Goal: Task Accomplishment & Management: Use online tool/utility

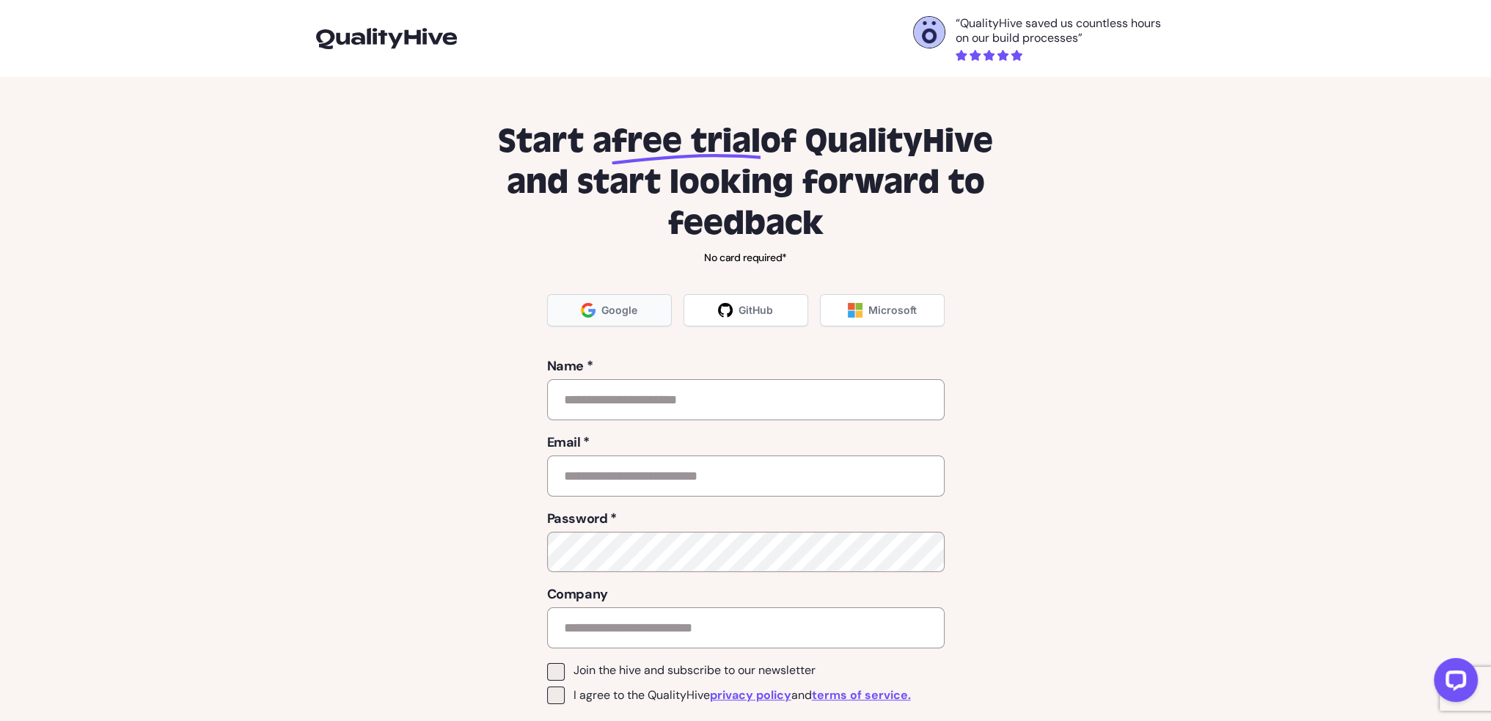
click at [610, 317] on span "Google" at bounding box center [620, 310] width 36 height 15
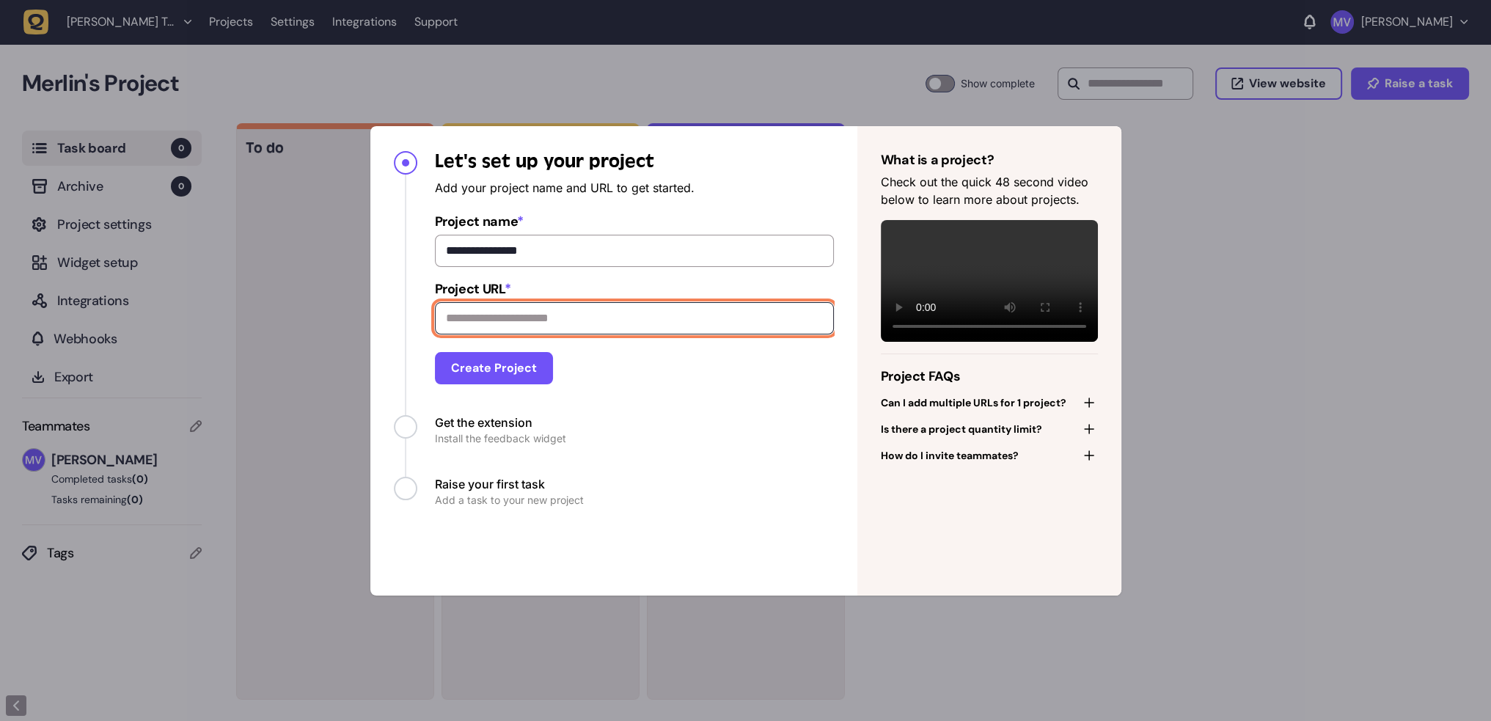
click at [464, 333] on input "Project URL *" at bounding box center [634, 318] width 399 height 32
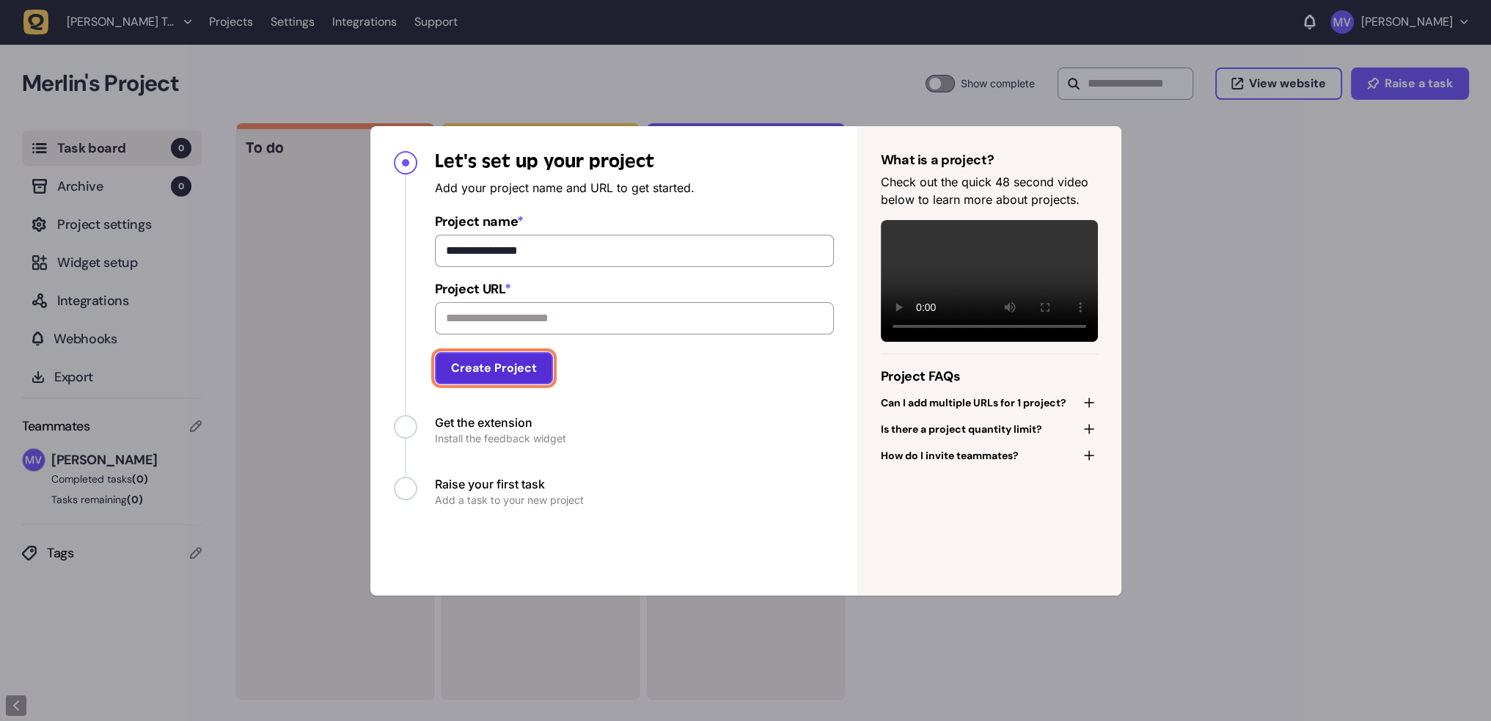
click at [497, 372] on button "Create Project" at bounding box center [494, 368] width 118 height 32
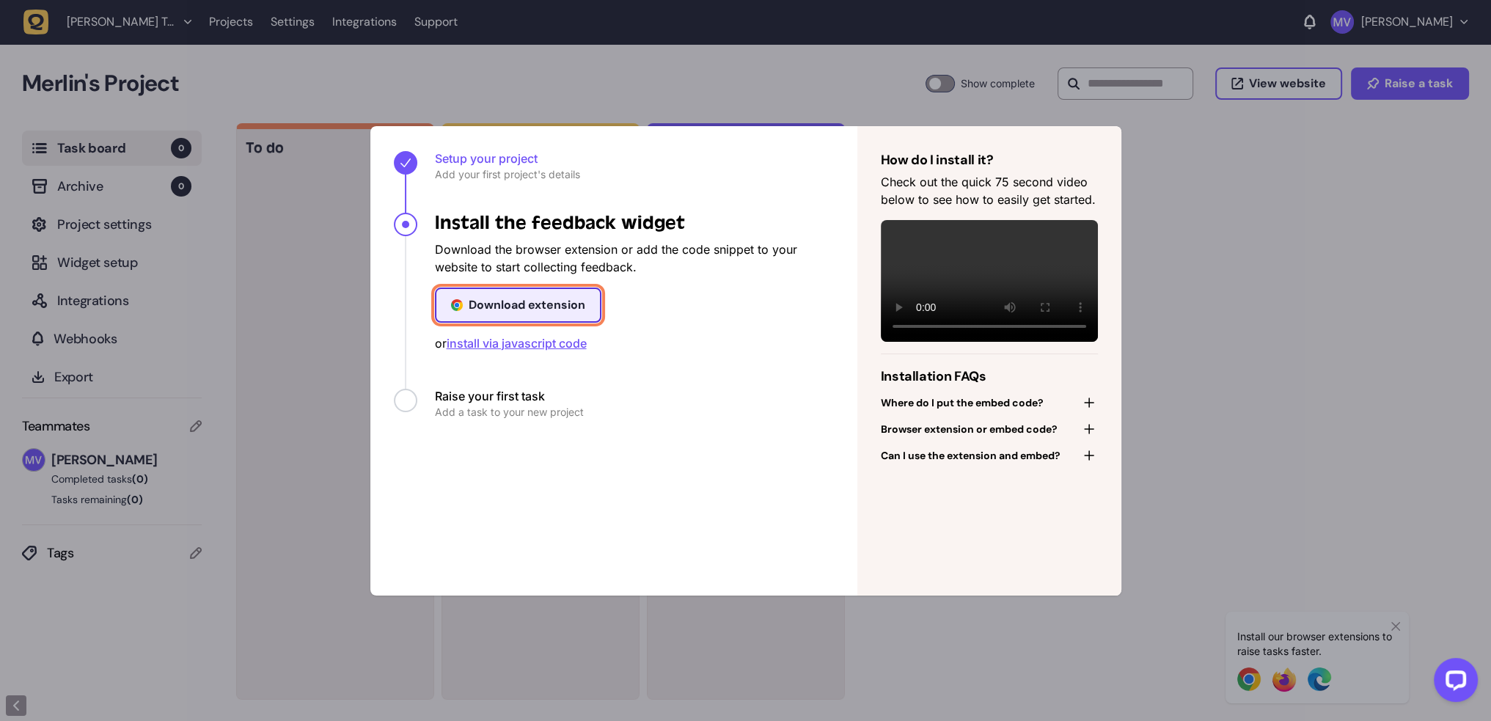
click at [482, 302] on div "Download extension" at bounding box center [527, 305] width 117 height 12
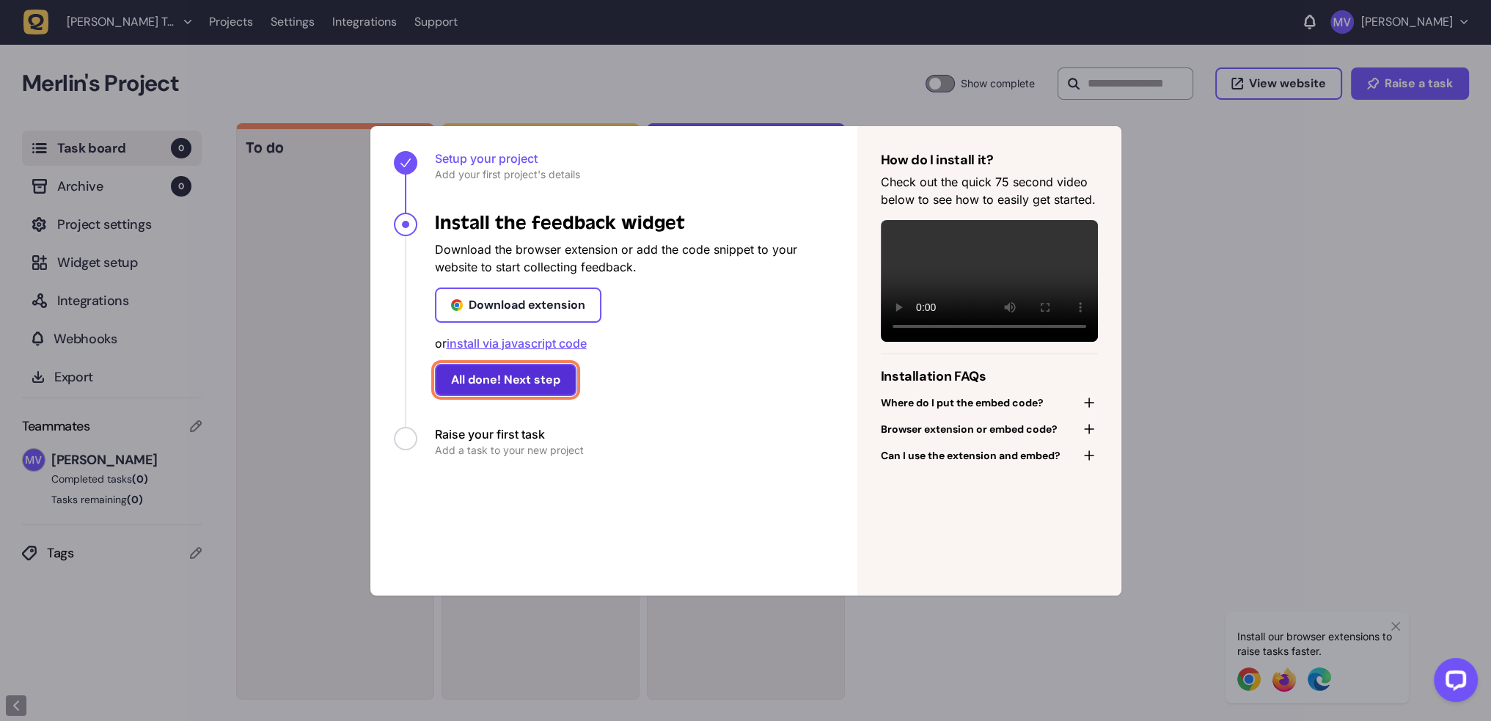
click at [525, 378] on button "All done! Next step" at bounding box center [506, 380] width 142 height 32
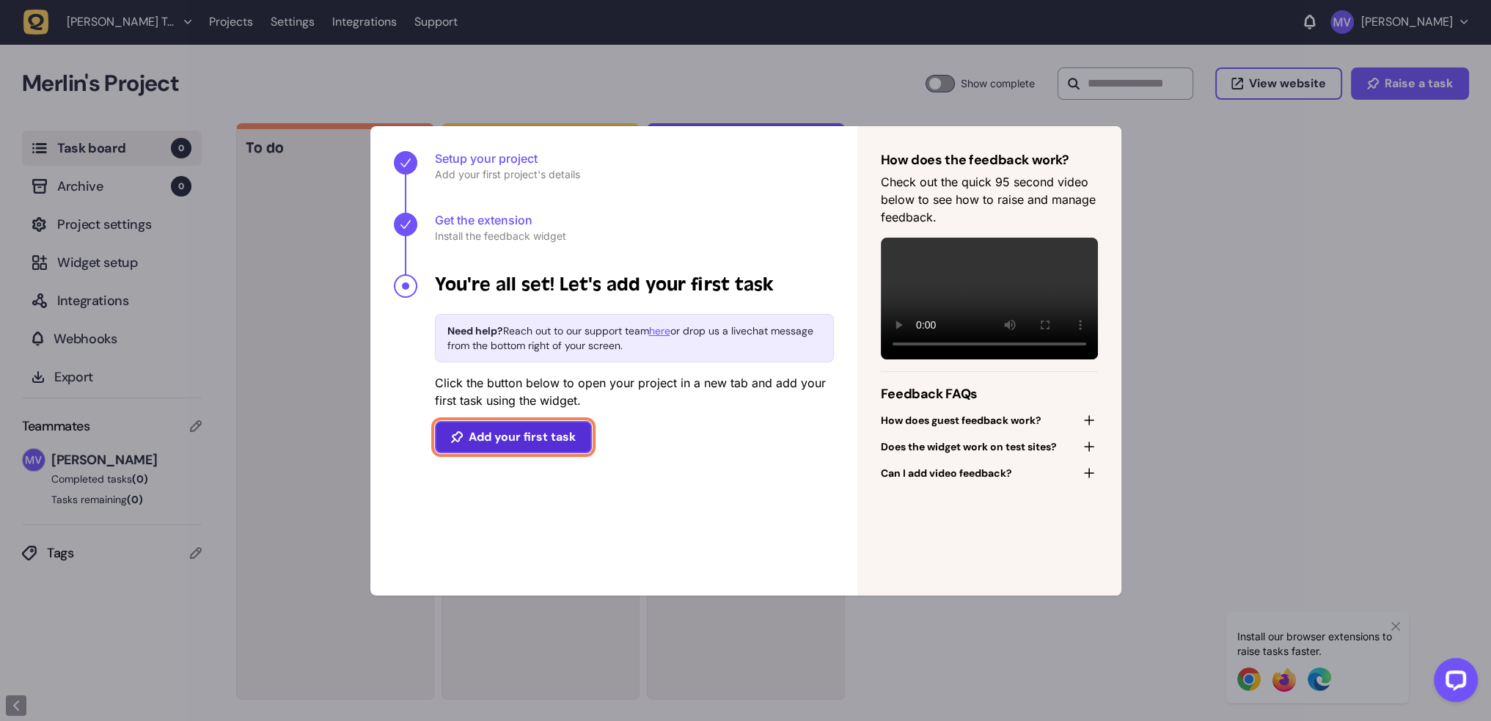
click at [516, 444] on button "Add your first task" at bounding box center [513, 437] width 157 height 32
click at [518, 439] on button "Add your first task" at bounding box center [513, 437] width 157 height 32
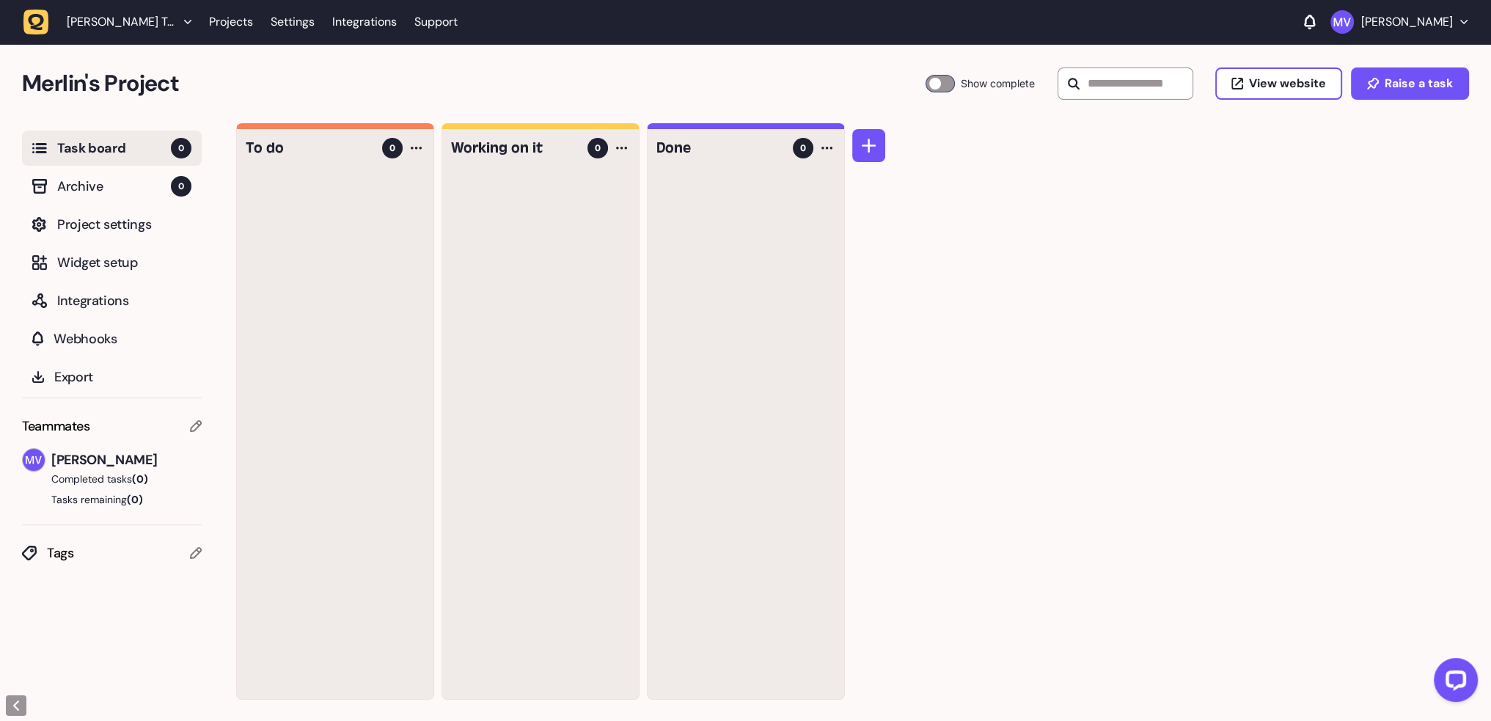
click at [282, 174] on div at bounding box center [335, 436] width 197 height 526
click at [84, 191] on span "Archive" at bounding box center [114, 186] width 114 height 21
click at [96, 147] on span "Task board" at bounding box center [114, 148] width 114 height 21
click at [1413, 84] on span "Raise a task" at bounding box center [1419, 84] width 68 height 12
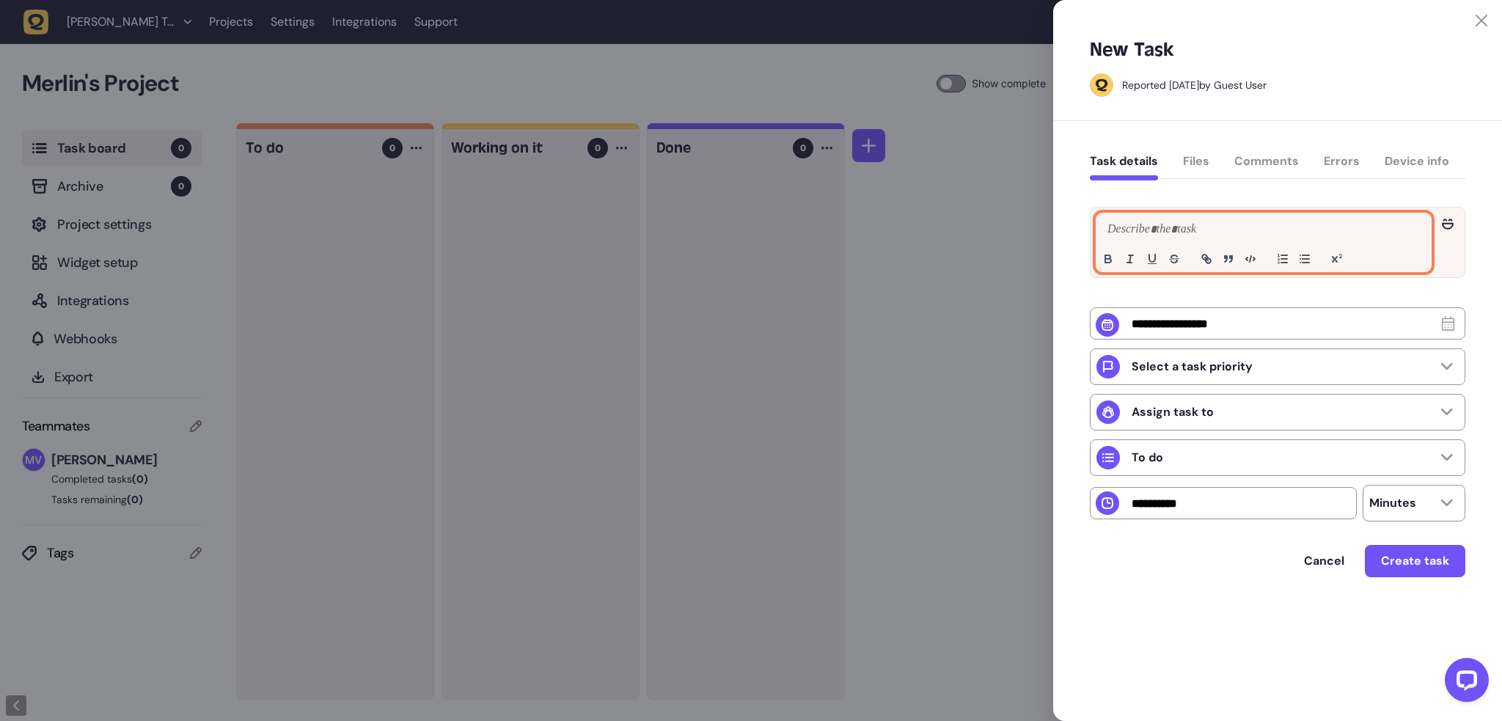
click at [1139, 231] on p at bounding box center [1264, 230] width 320 height 18
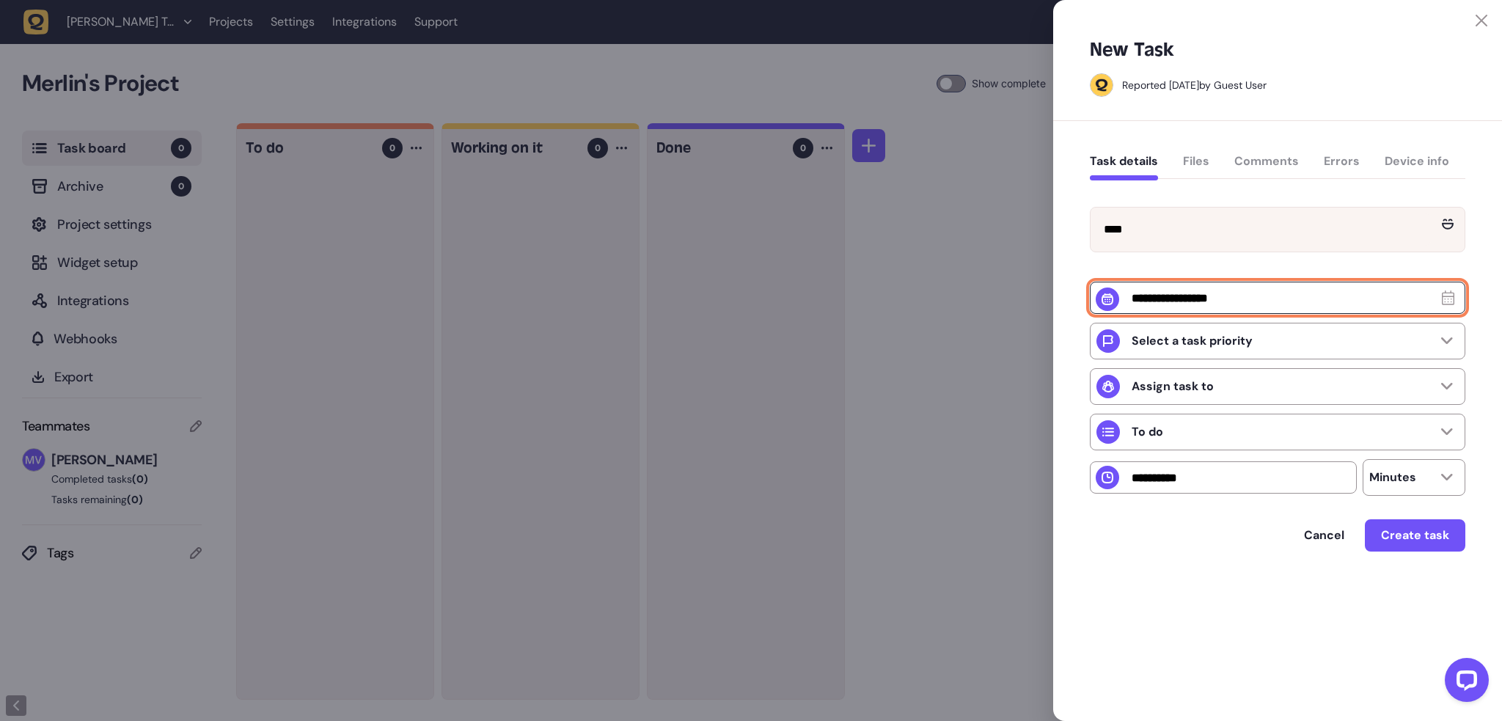
click at [1217, 314] on input "text" at bounding box center [1278, 298] width 376 height 32
click at [1449, 314] on input "text" at bounding box center [1278, 298] width 376 height 32
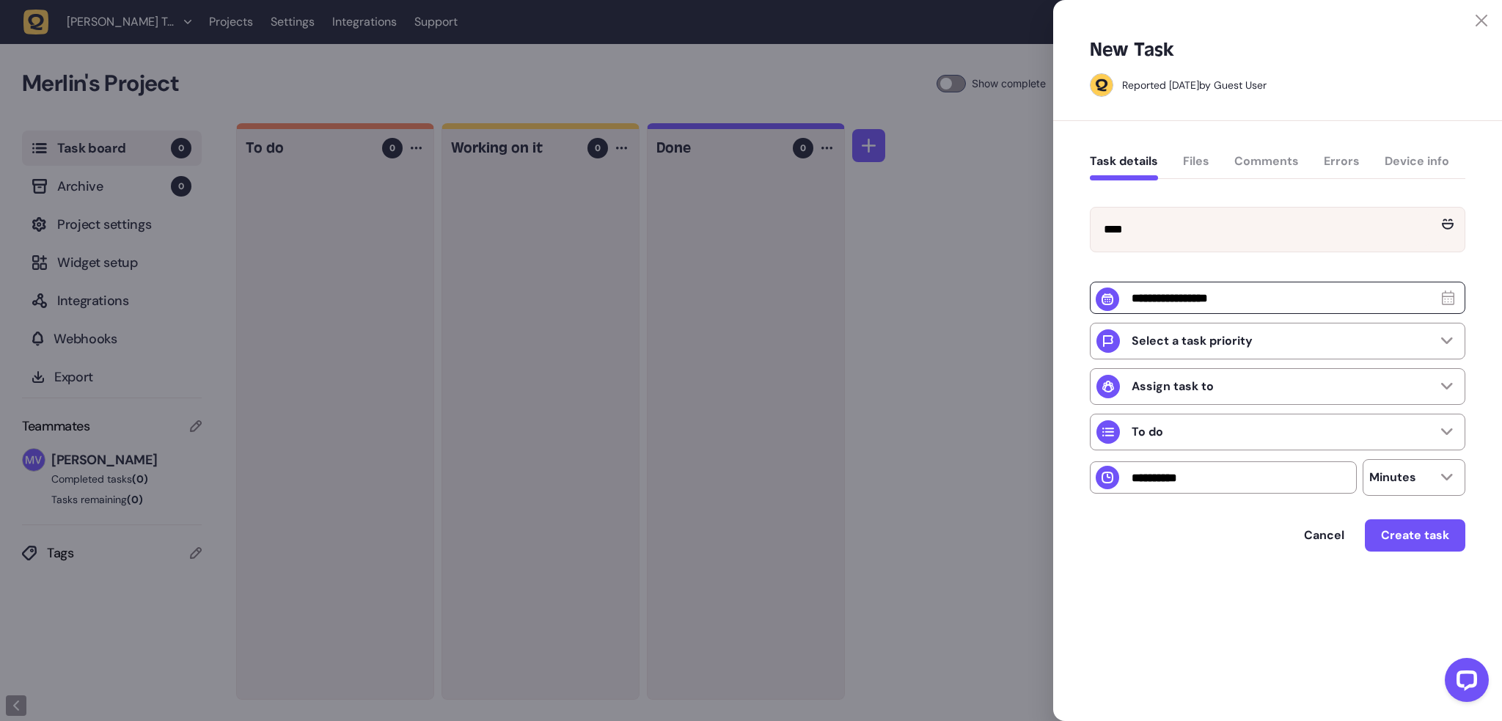
click at [1207, 164] on div "Task details Files Comments Errors Device info" at bounding box center [1278, 164] width 376 height 43
click at [1422, 541] on span "Create task" at bounding box center [1415, 536] width 68 height 12
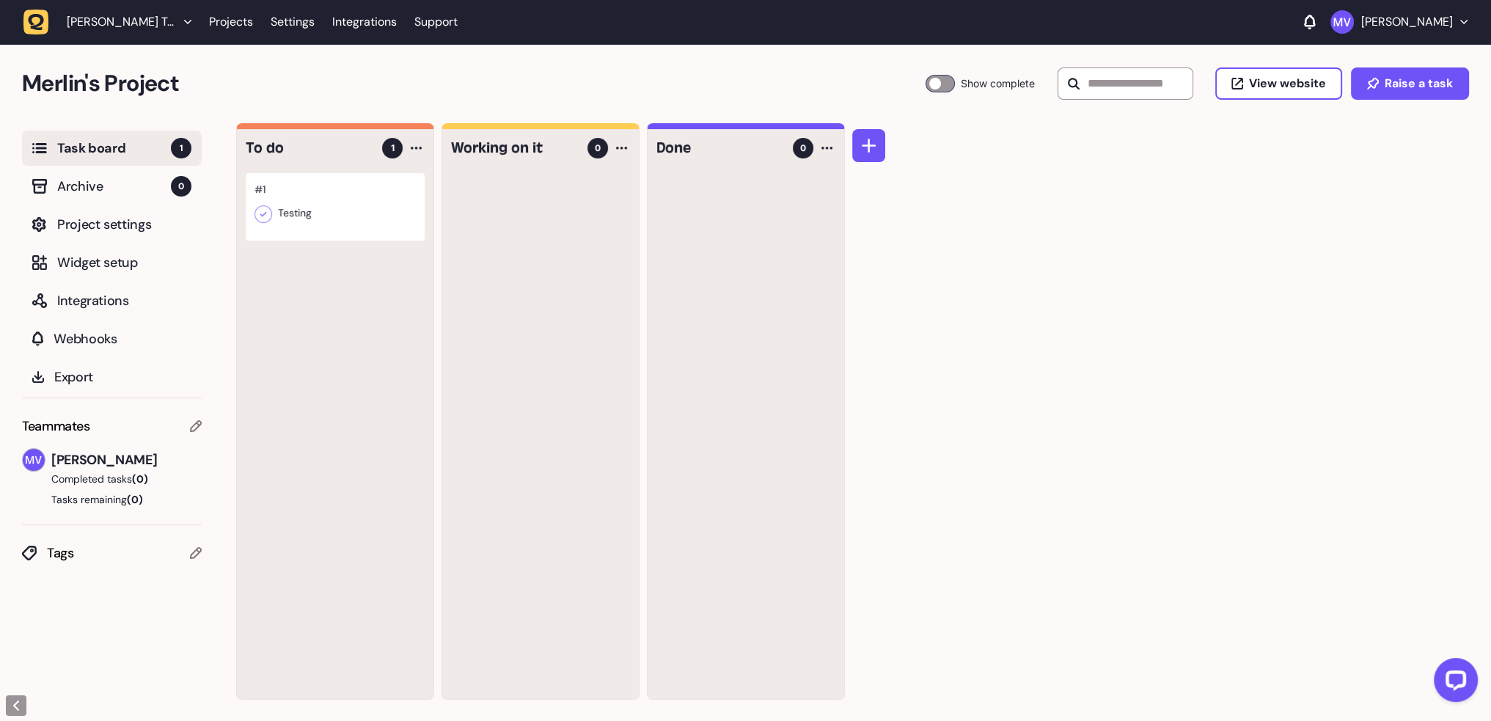
click at [364, 217] on div at bounding box center [335, 206] width 179 height 67
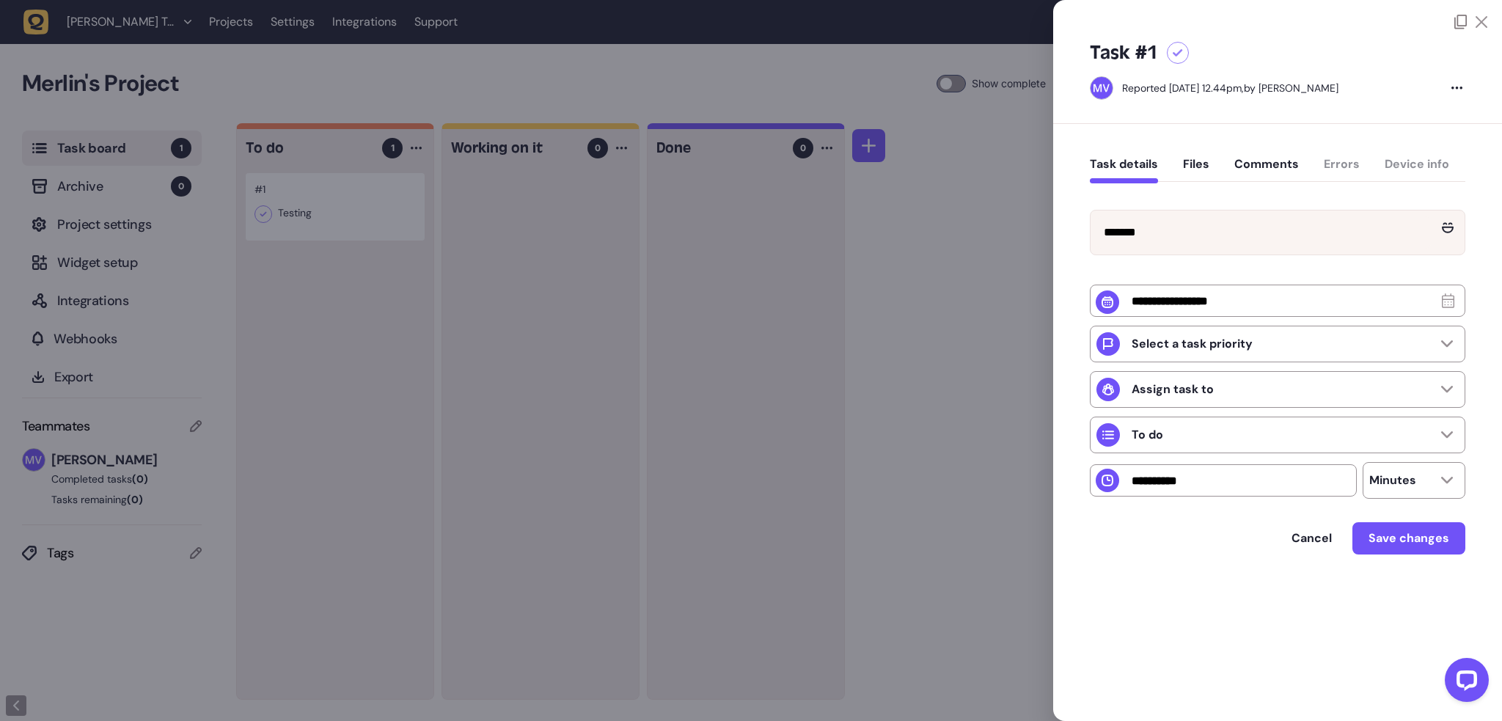
click at [950, 293] on div at bounding box center [751, 360] width 1502 height 721
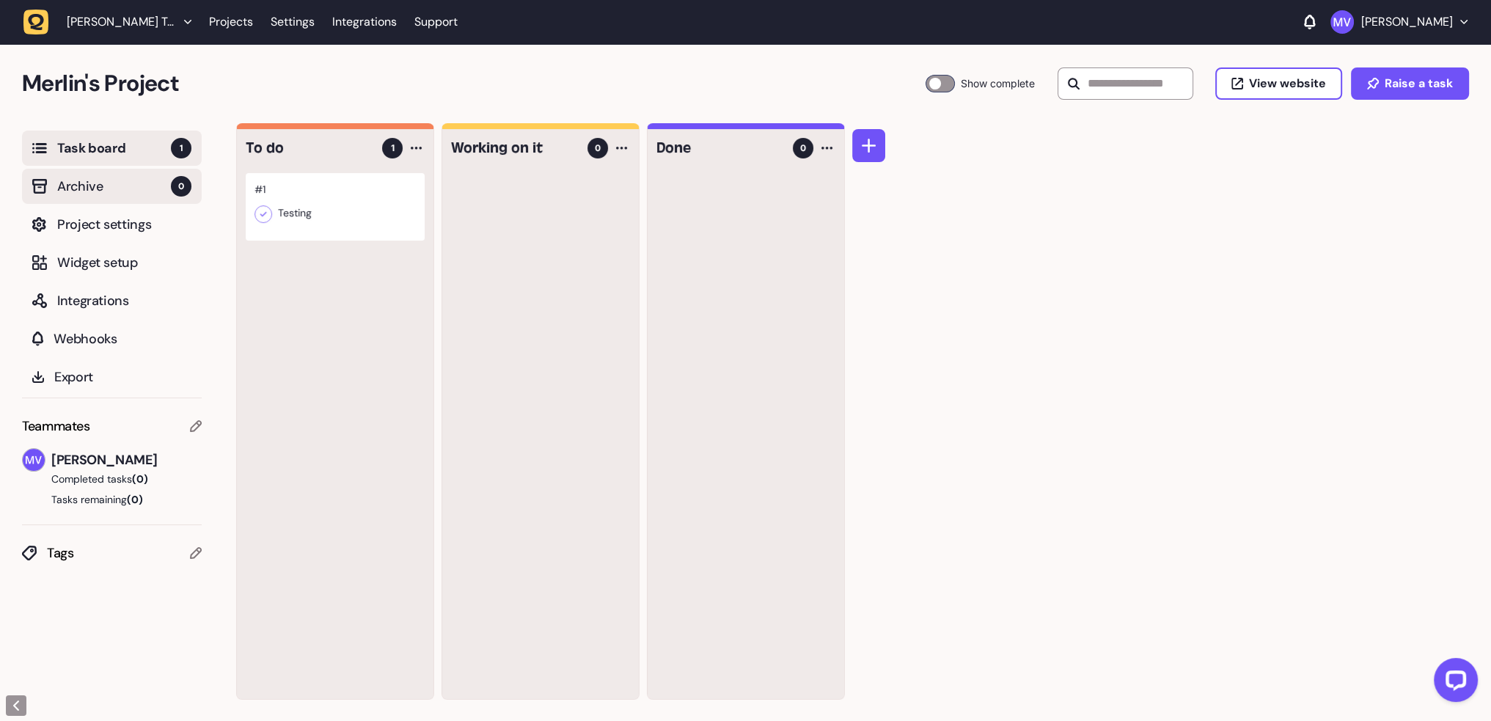
click at [85, 192] on span "Archive" at bounding box center [114, 186] width 114 height 21
click at [92, 149] on span "Task board" at bounding box center [114, 148] width 114 height 21
click at [310, 197] on div at bounding box center [335, 206] width 179 height 67
